Goal: Communication & Community: Answer question/provide support

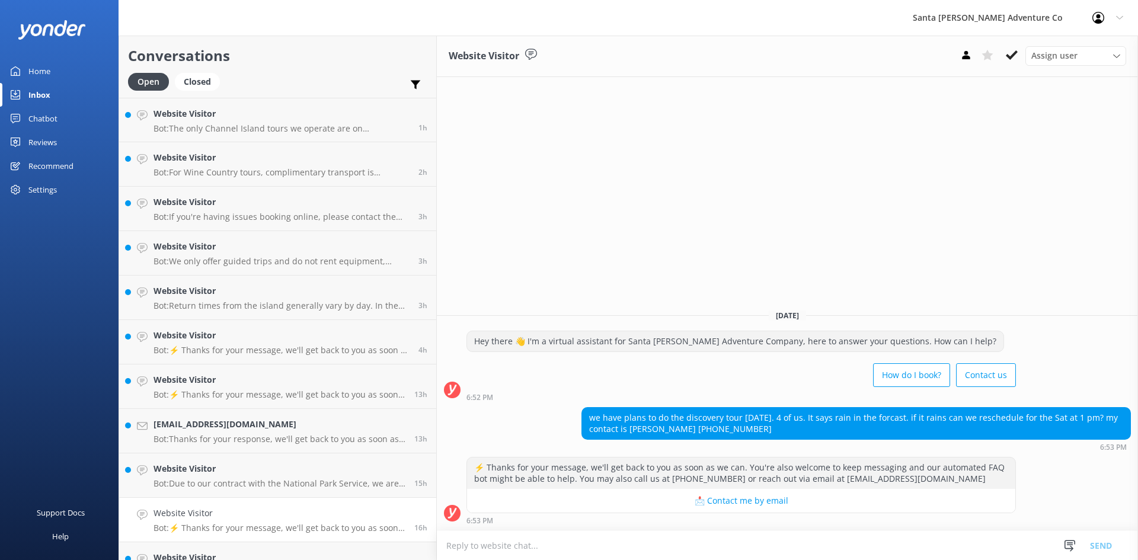
scroll to position [197, 0]
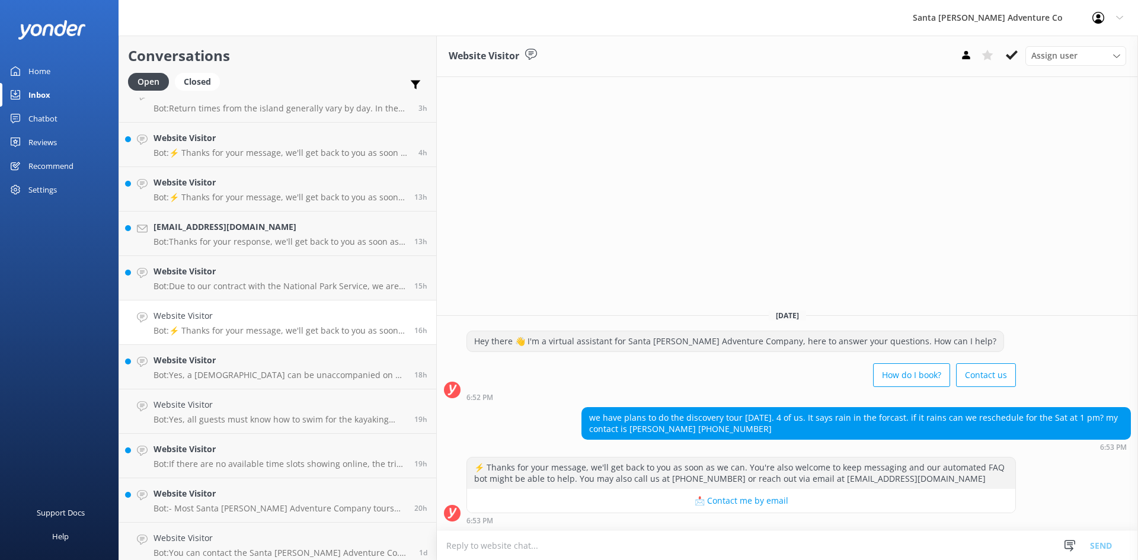
click at [437, 546] on textarea at bounding box center [787, 545] width 701 height 29
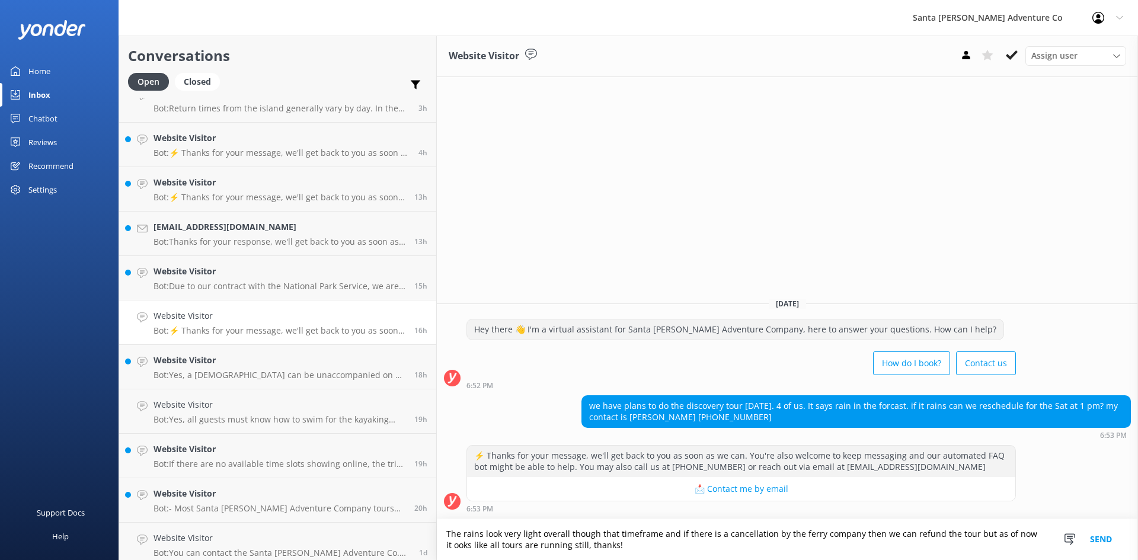
click at [947, 532] on textarea "The rains look very light overall though that timeframe and if there is a cance…" at bounding box center [787, 539] width 701 height 41
click at [437, 546] on textarea "The rains look very light overall though that timeframe and if there is a cance…" at bounding box center [787, 539] width 701 height 41
click at [820, 545] on textarea "The rains look very light overall though that timeframe and if there is a cance…" at bounding box center [787, 539] width 701 height 41
type textarea "The rains look very light overall though that timeframe and if there is a cance…"
click at [1103, 535] on button "Send" at bounding box center [1100, 539] width 44 height 41
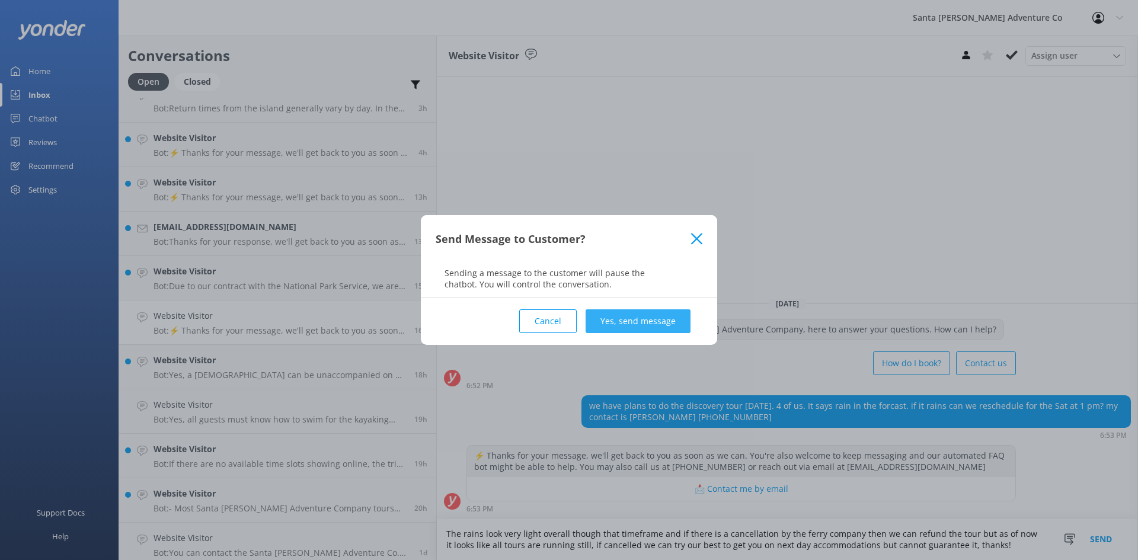
click at [622, 321] on button "Yes, send message" at bounding box center [637, 321] width 105 height 24
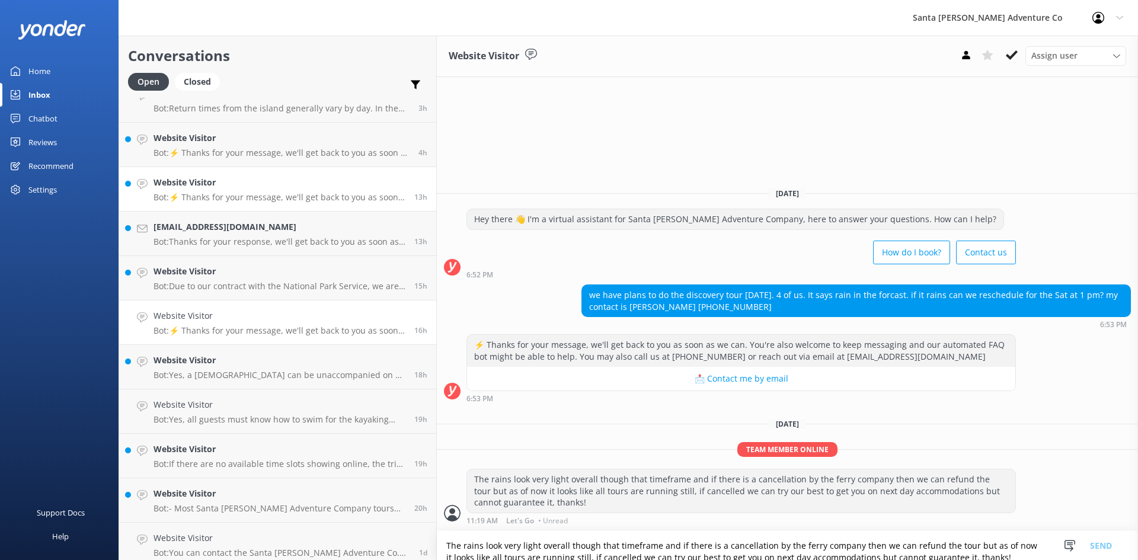
click at [216, 200] on p "Bot: ⚡ Thanks for your message, we'll get back to you as soon as we can. You're…" at bounding box center [279, 197] width 252 height 11
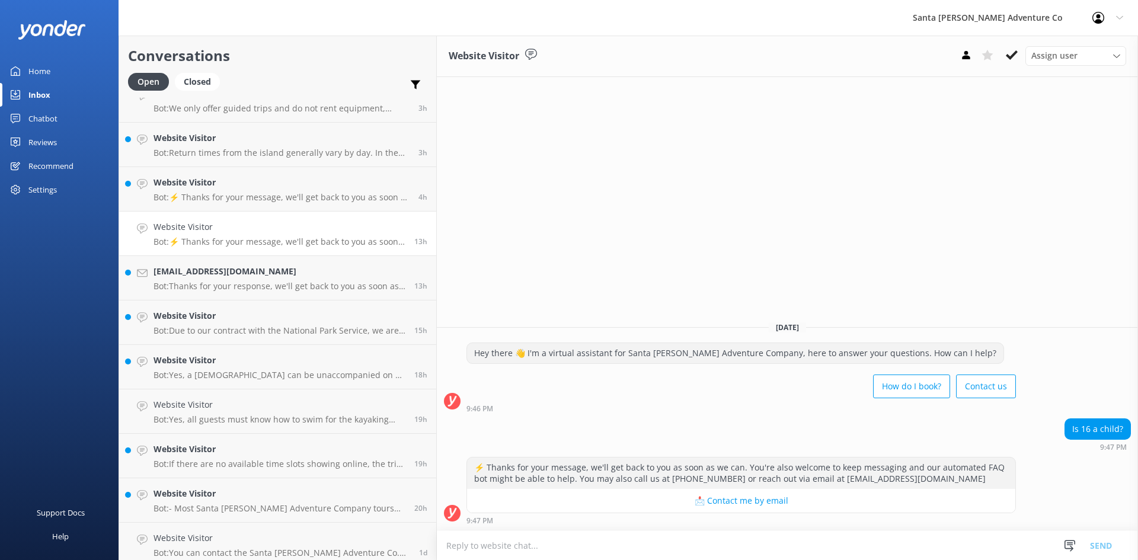
click at [437, 546] on textarea at bounding box center [787, 545] width 701 height 29
type textarea "12 and older, thank you!"
click at [1094, 545] on button "Send" at bounding box center [1100, 545] width 44 height 30
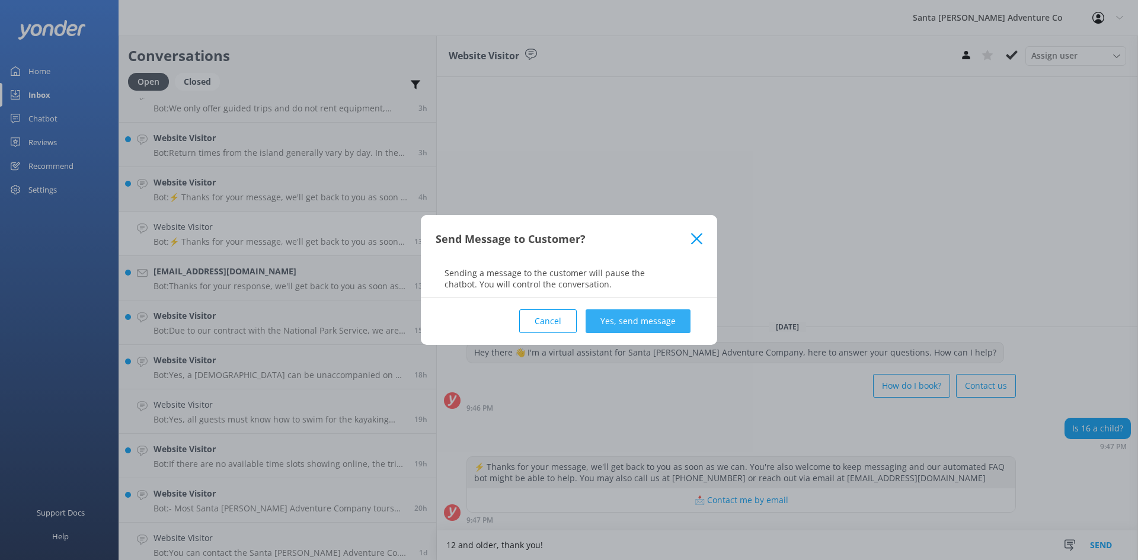
click at [649, 319] on button "Yes, send message" at bounding box center [637, 321] width 105 height 24
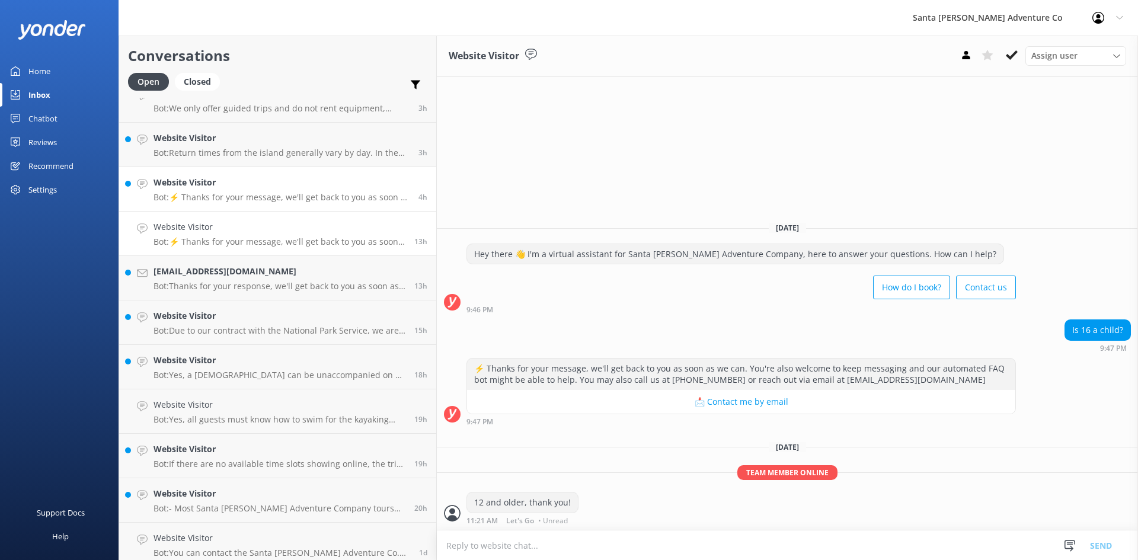
click at [177, 193] on p "Bot: ⚡ Thanks for your message, we'll get back to you as soon as we can. You're…" at bounding box center [281, 197] width 256 height 11
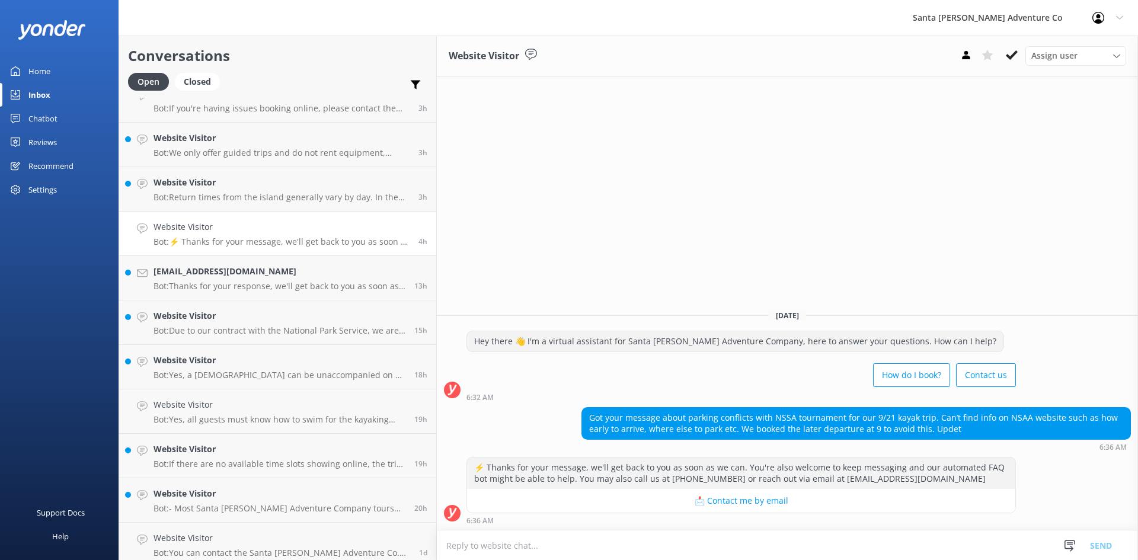
click at [230, 244] on p "Bot: ⚡ Thanks for your message, we'll get back to you as soon as we can. You're…" at bounding box center [281, 241] width 256 height 11
click at [222, 277] on h4 "[EMAIL_ADDRESS][DOMAIN_NAME]" at bounding box center [279, 271] width 252 height 13
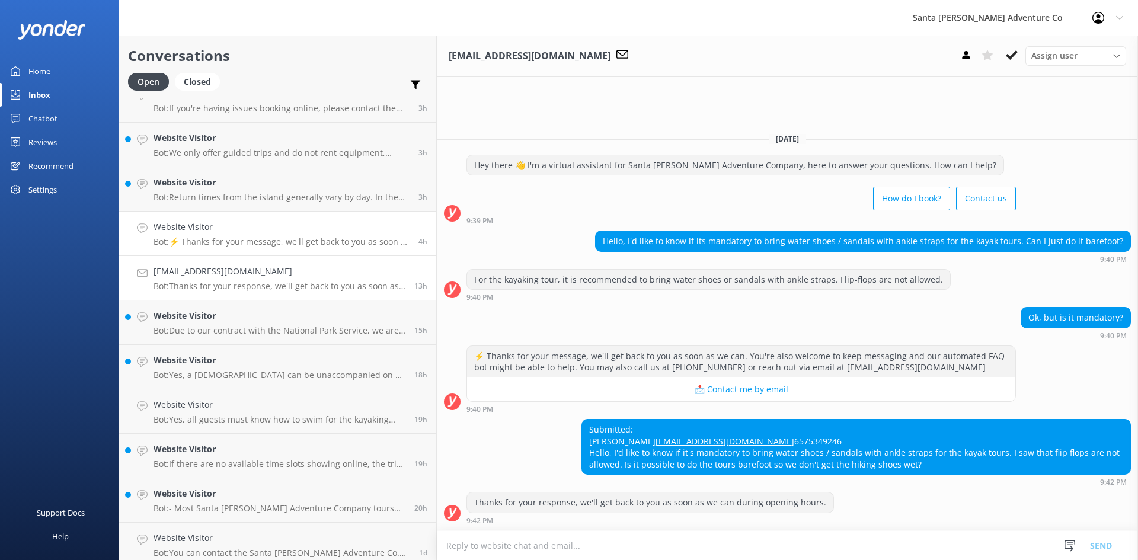
click at [216, 232] on h4 "Website Visitor" at bounding box center [281, 226] width 256 height 13
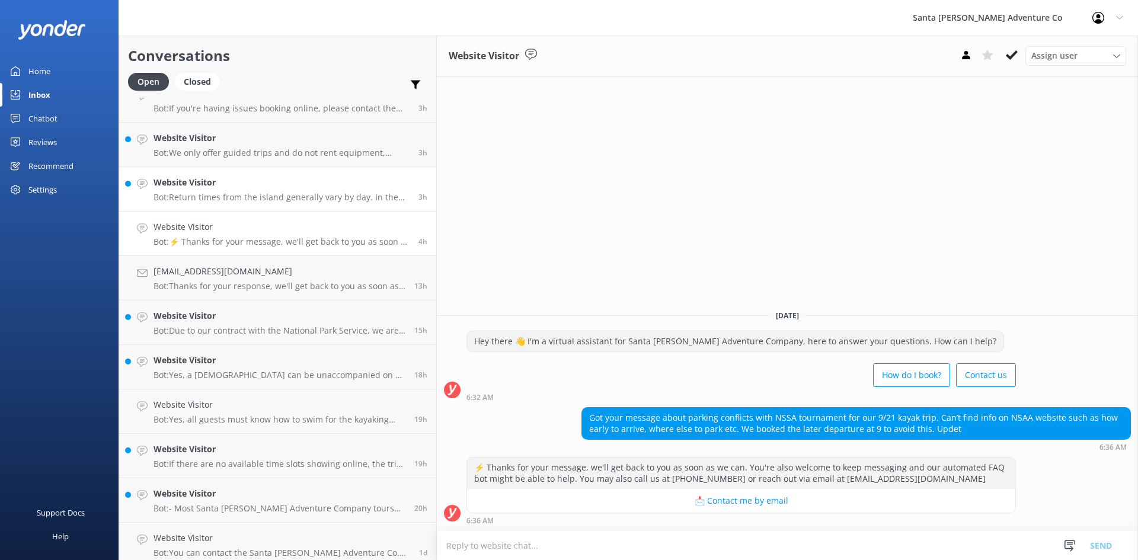
click at [212, 194] on p "Bot: Return times from the island generally vary by day. In the fall, the ferry…" at bounding box center [281, 197] width 256 height 11
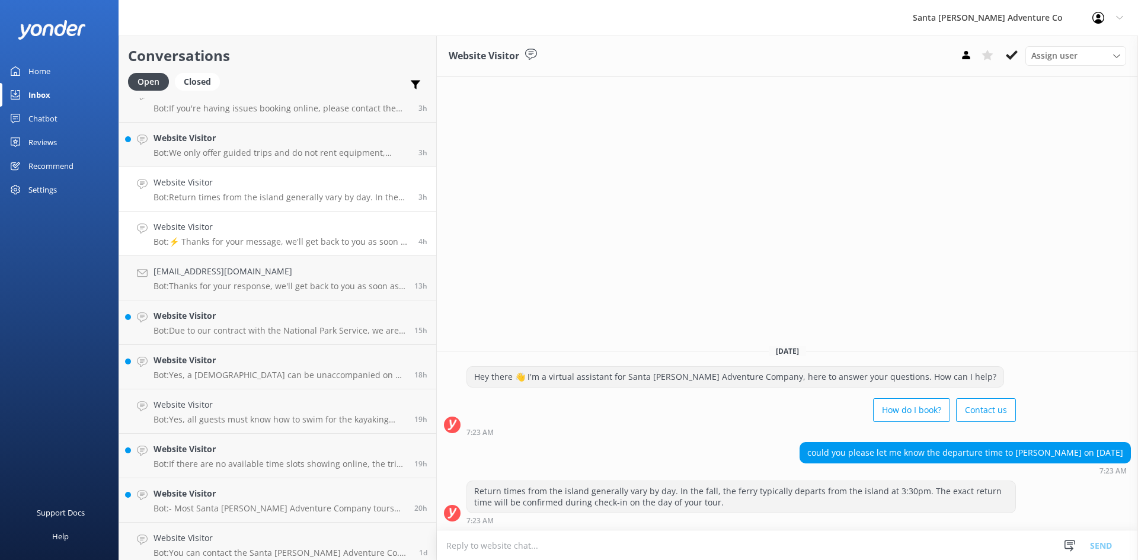
click at [222, 248] on link "Website Visitor Bot: ⚡ Thanks for your message, we'll get back to you as soon a…" at bounding box center [277, 234] width 317 height 44
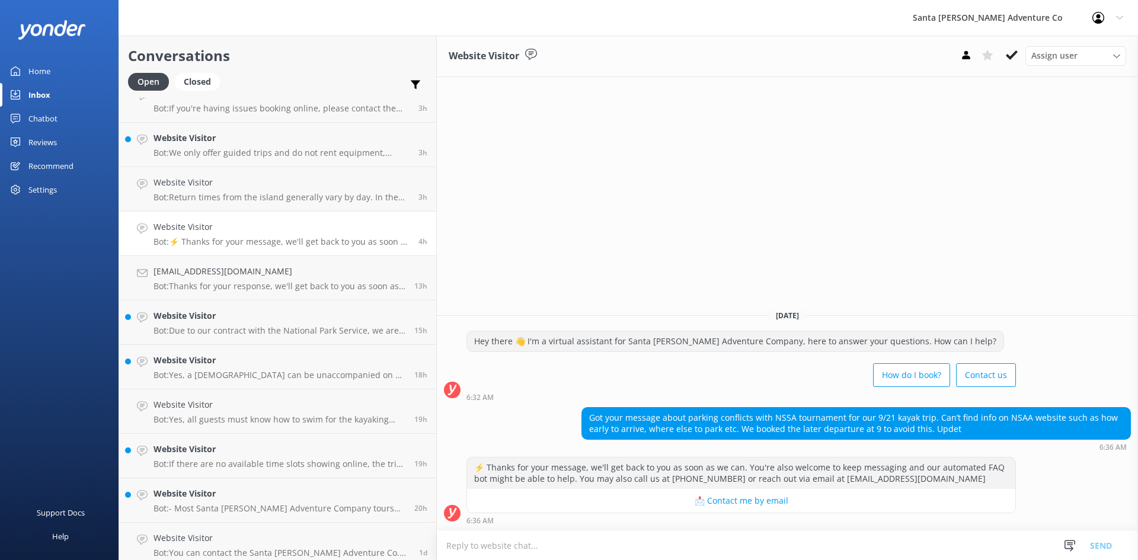
click at [444, 544] on textarea at bounding box center [787, 545] width 701 height 29
click at [527, 545] on textarea "Just arrive potentially 1.5 hours before you ferry time, so 7:30 if you want to…" at bounding box center [787, 545] width 701 height 30
click at [809, 547] on textarea "Just arrive potentially 1.5 hours before your ferry time, so 7:30 if you want t…" at bounding box center [787, 545] width 701 height 30
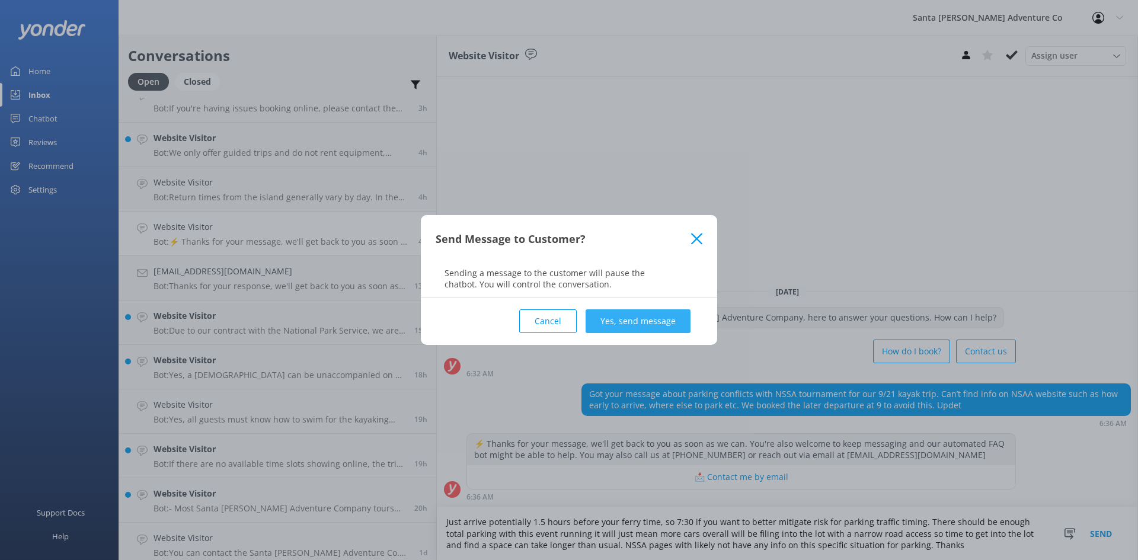
type textarea "Just arrive potentially 1.5 hours before your ferry time, so 7:30 if you want t…"
click at [629, 321] on button "Yes, send message" at bounding box center [637, 321] width 105 height 24
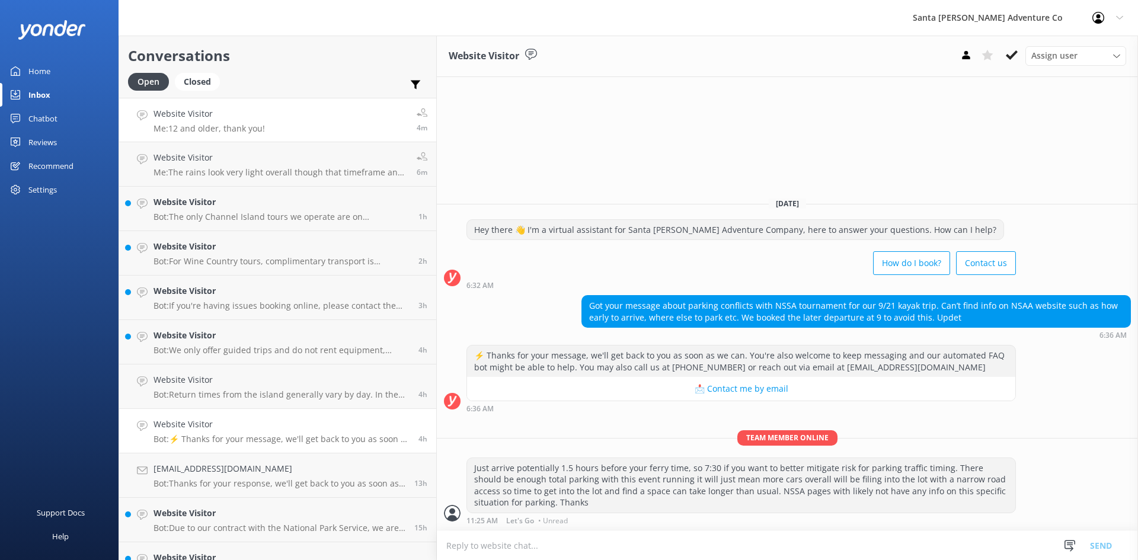
click at [208, 118] on h4 "Website Visitor" at bounding box center [208, 113] width 111 height 13
